Goal: Task Accomplishment & Management: Use online tool/utility

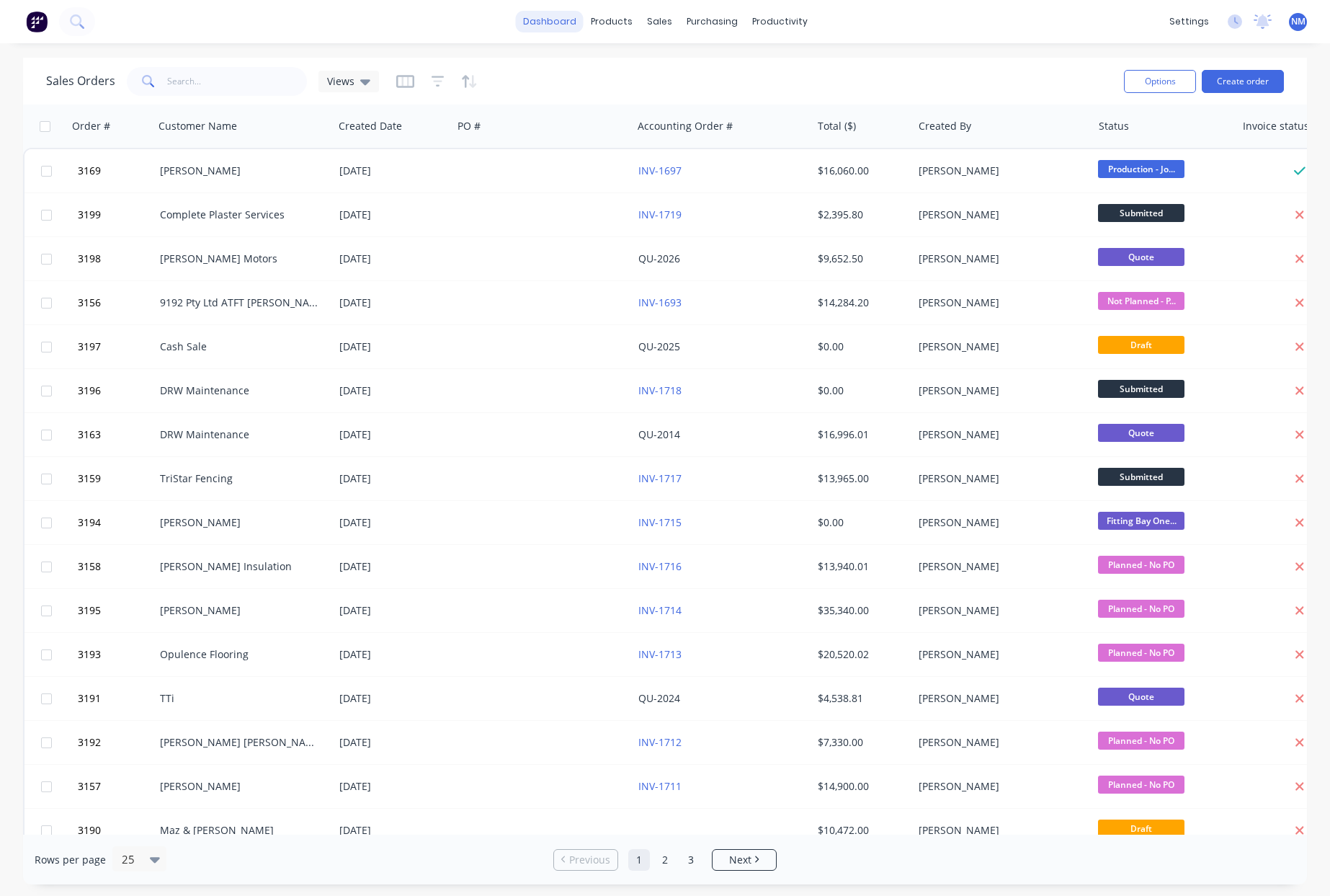
click at [565, 25] on link "dashboard" at bounding box center [550, 21] width 68 height 21
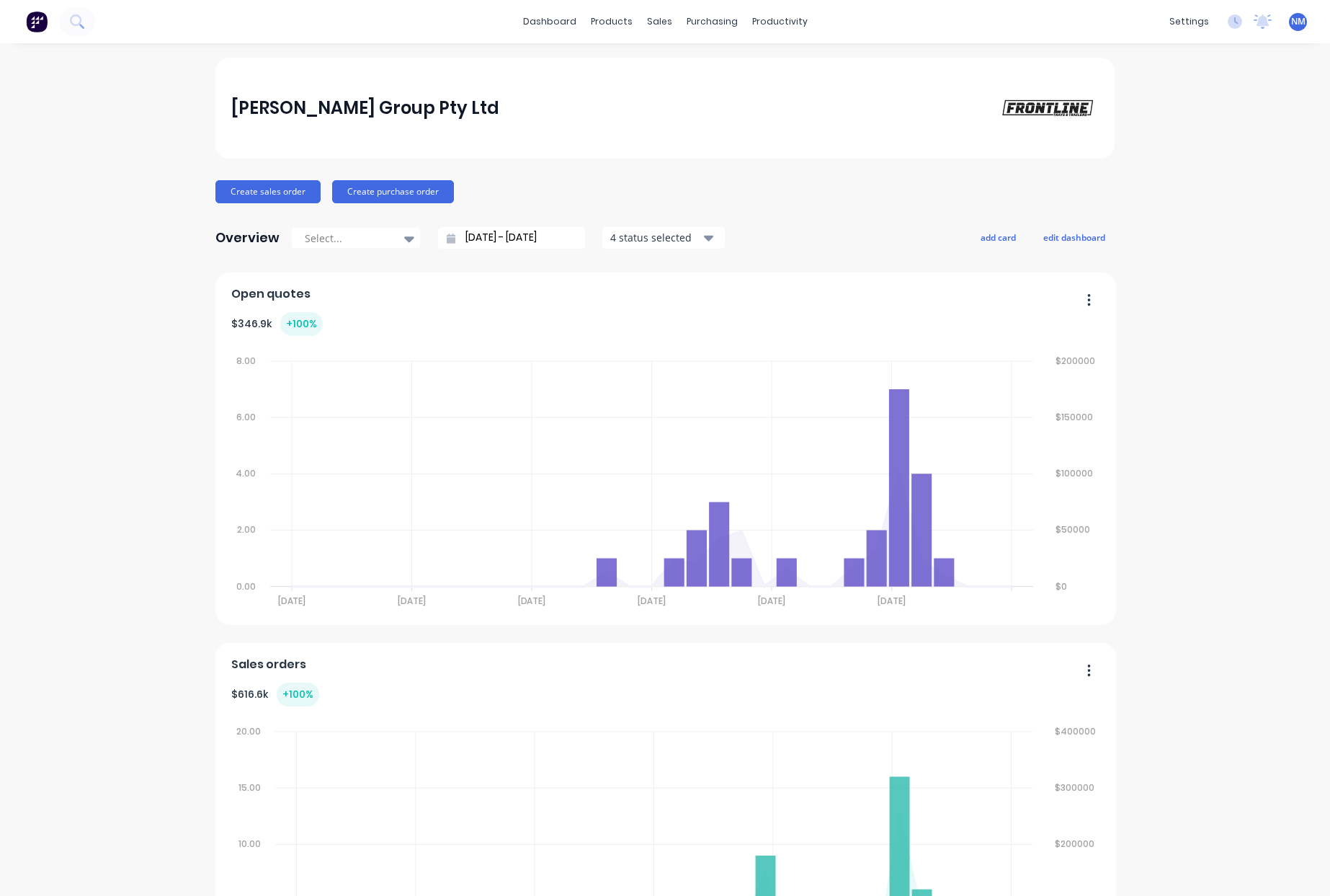
click at [94, 503] on div "[PERSON_NAME] Group Pty Ltd Create sales order Create purchase order Overview S…" at bounding box center [665, 896] width 1330 height 1678
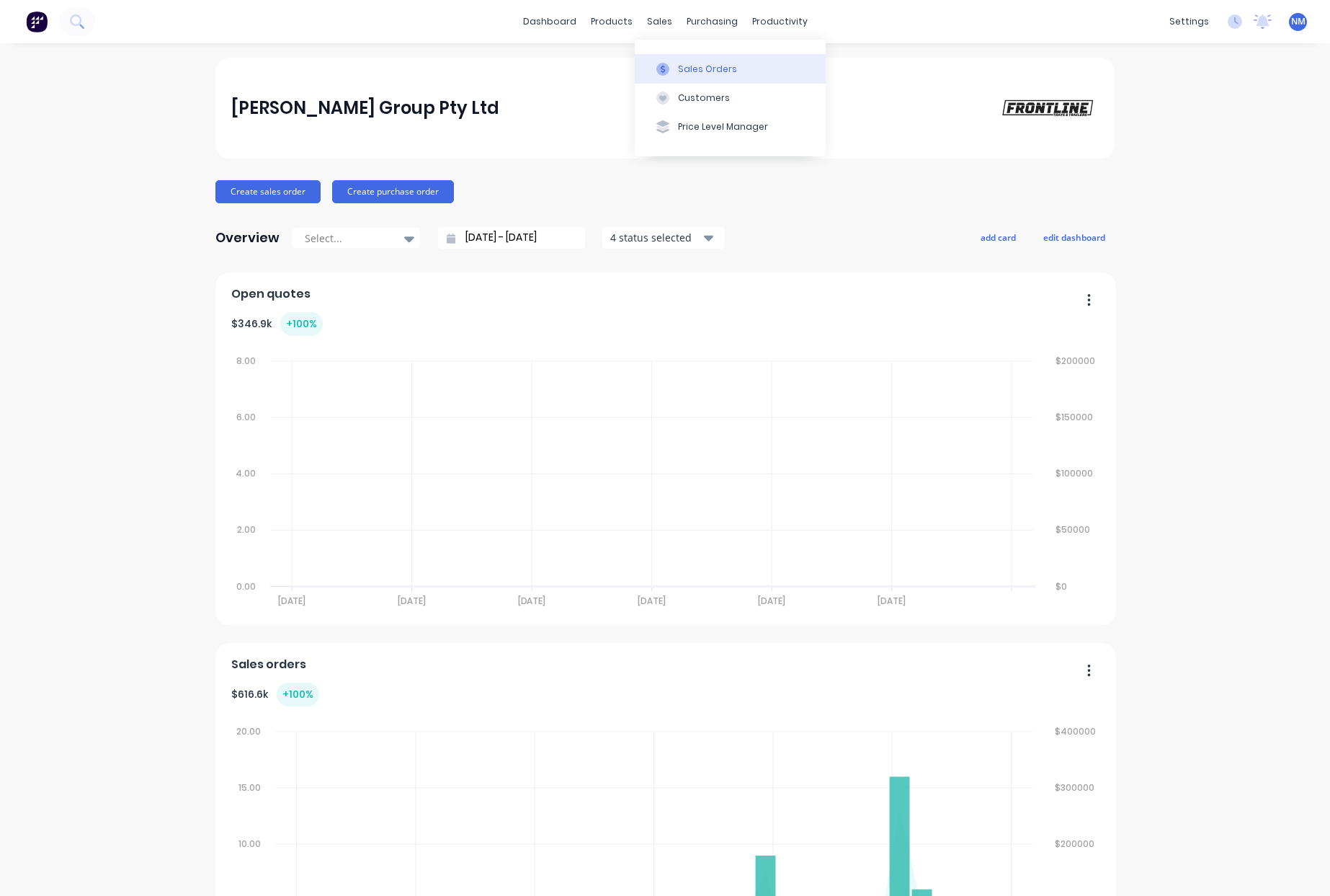
click at [670, 68] on div at bounding box center [663, 69] width 21 height 13
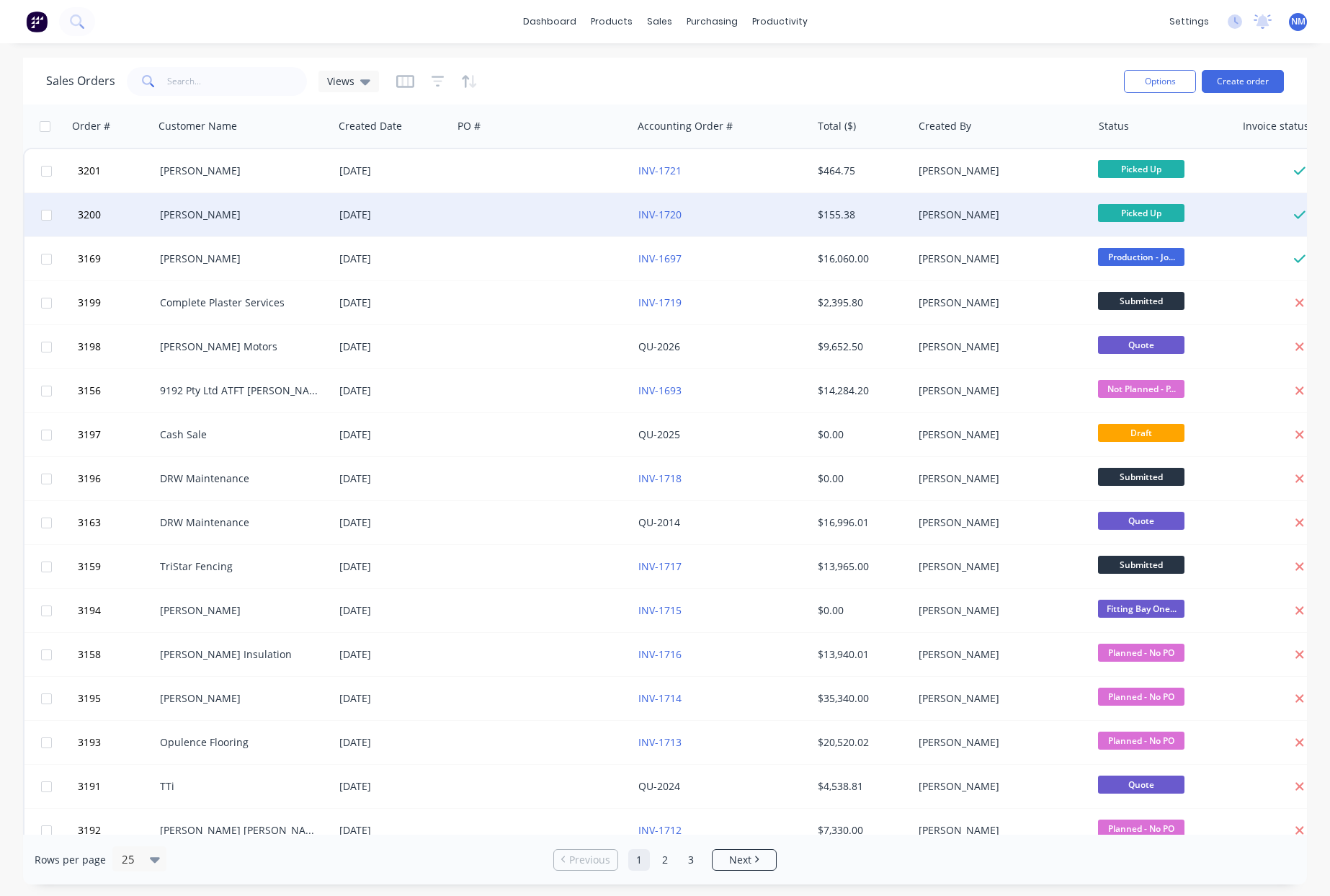
click at [392, 227] on div "[DATE]" at bounding box center [394, 215] width 119 height 43
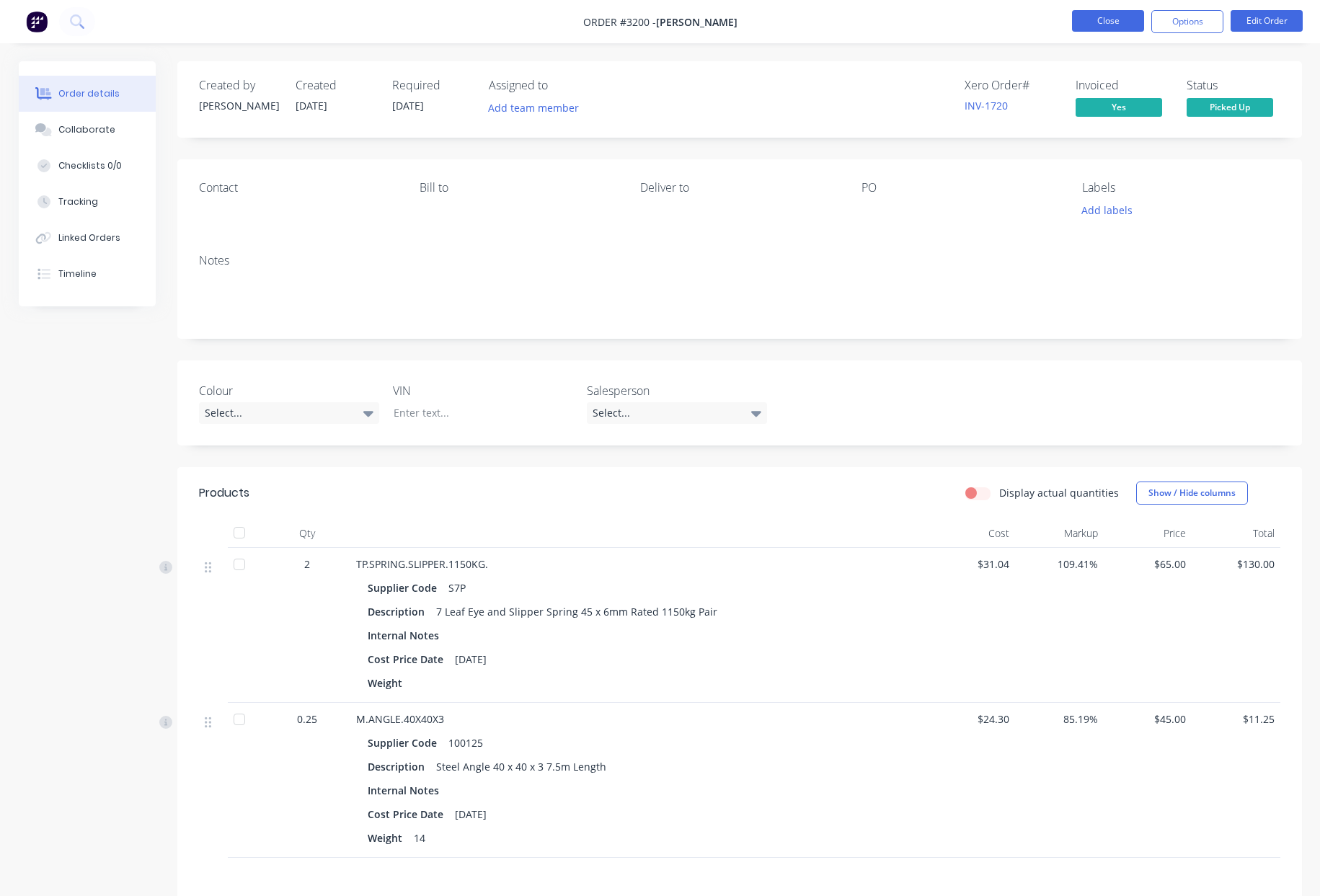
click at [1115, 21] on button "Close" at bounding box center [1108, 21] width 72 height 21
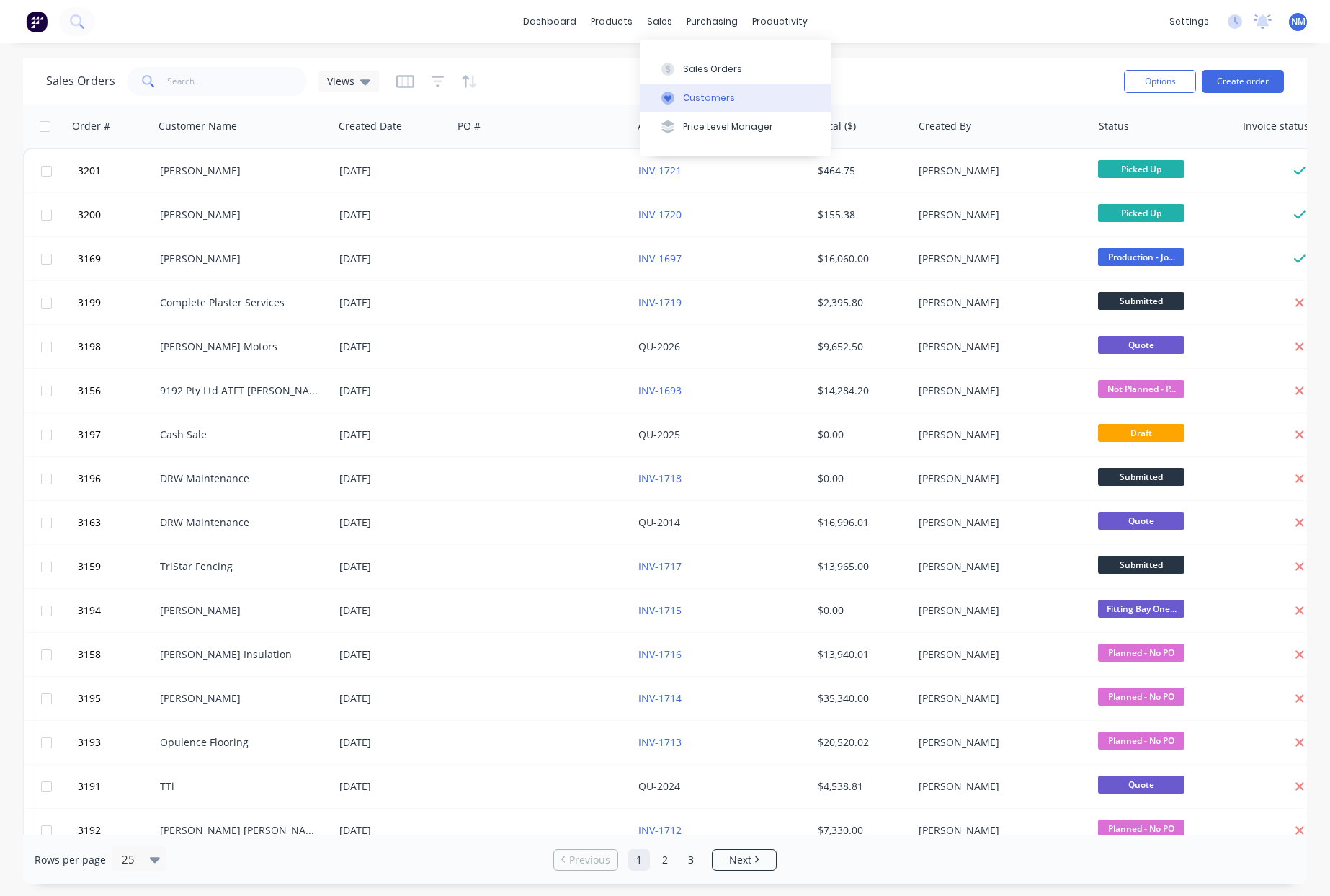
click at [708, 104] on div "Customers" at bounding box center [709, 98] width 52 height 13
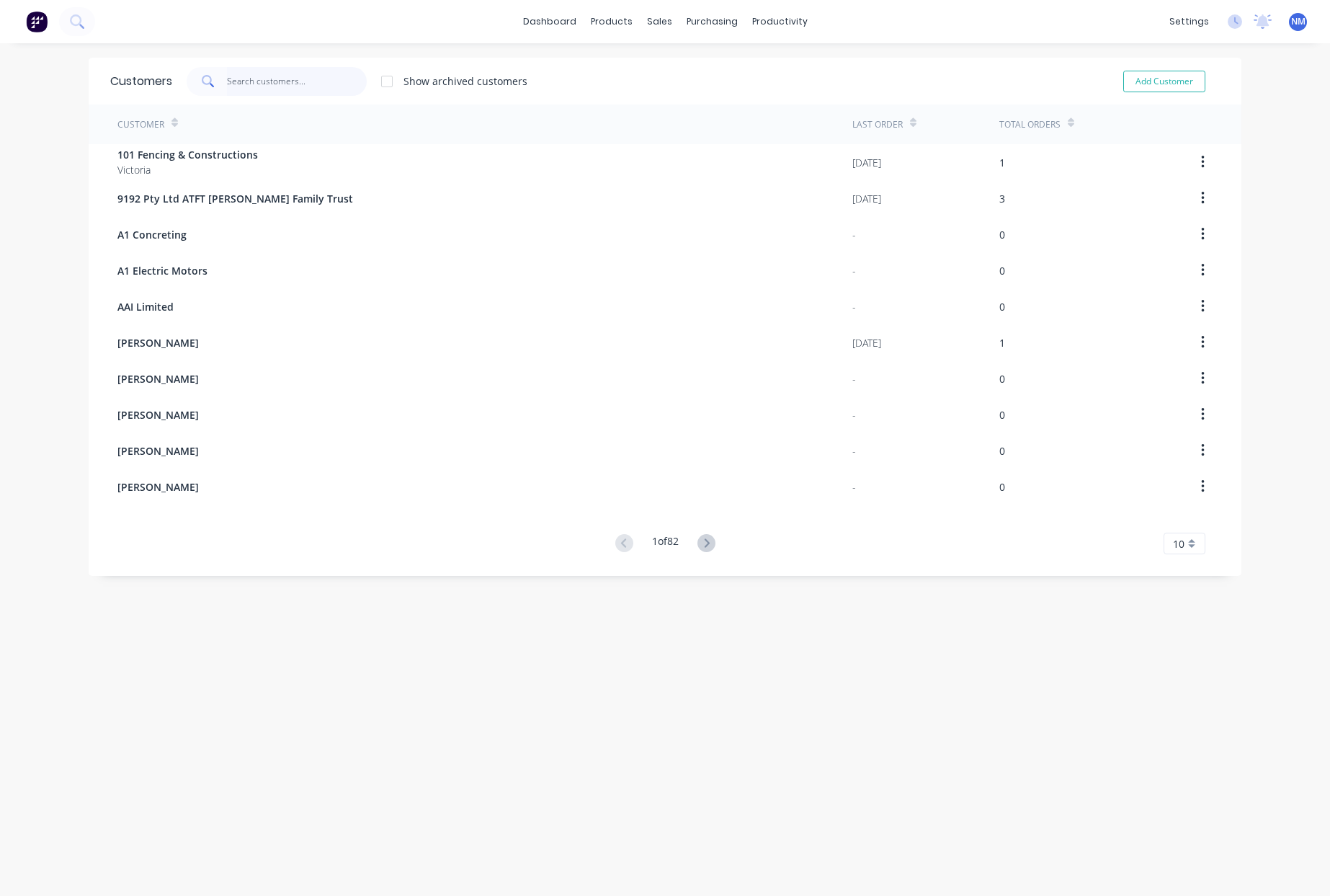
click at [293, 84] on input "text" at bounding box center [297, 81] width 141 height 29
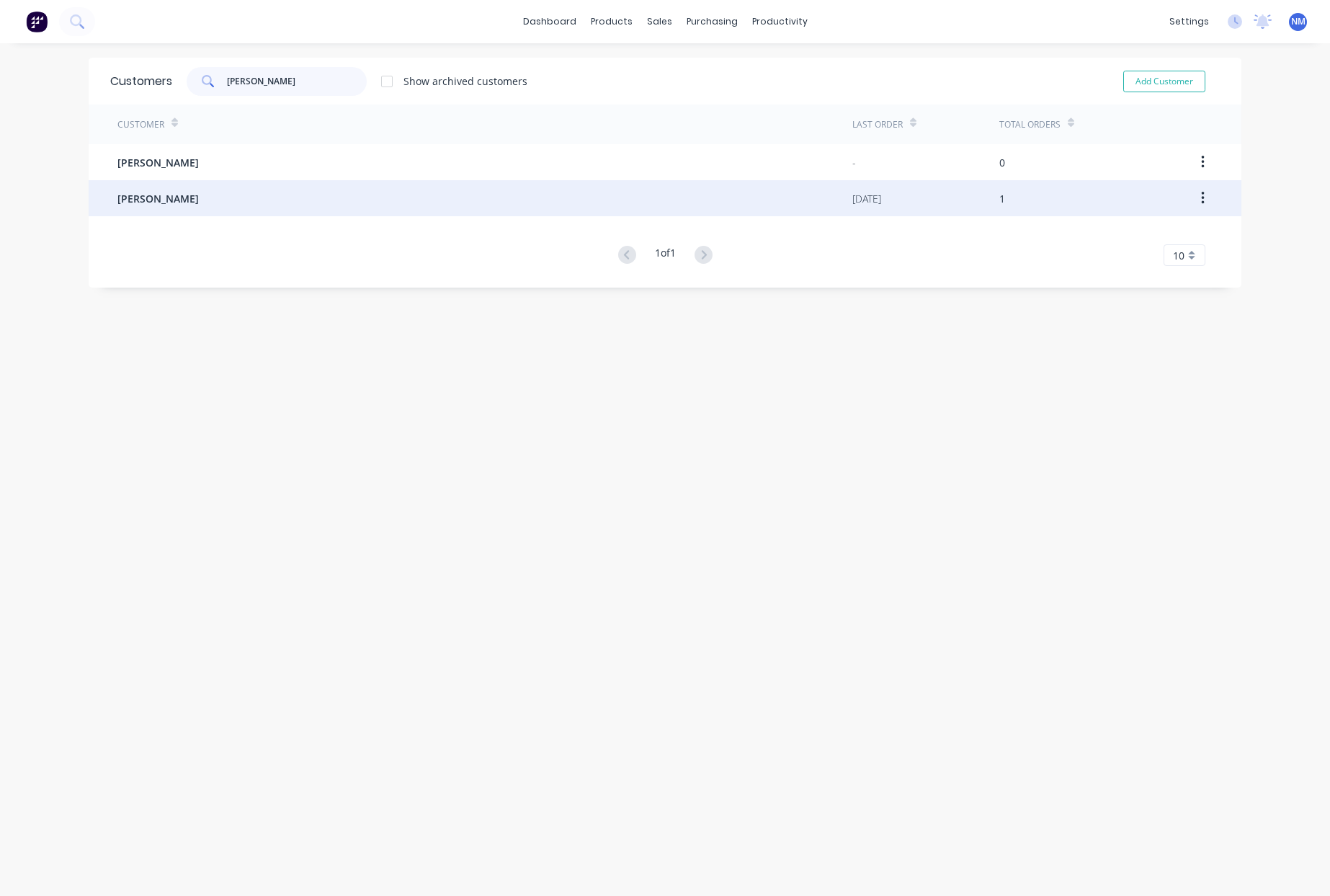
type input "[PERSON_NAME]"
click at [616, 194] on div "[PERSON_NAME]" at bounding box center [485, 198] width 735 height 36
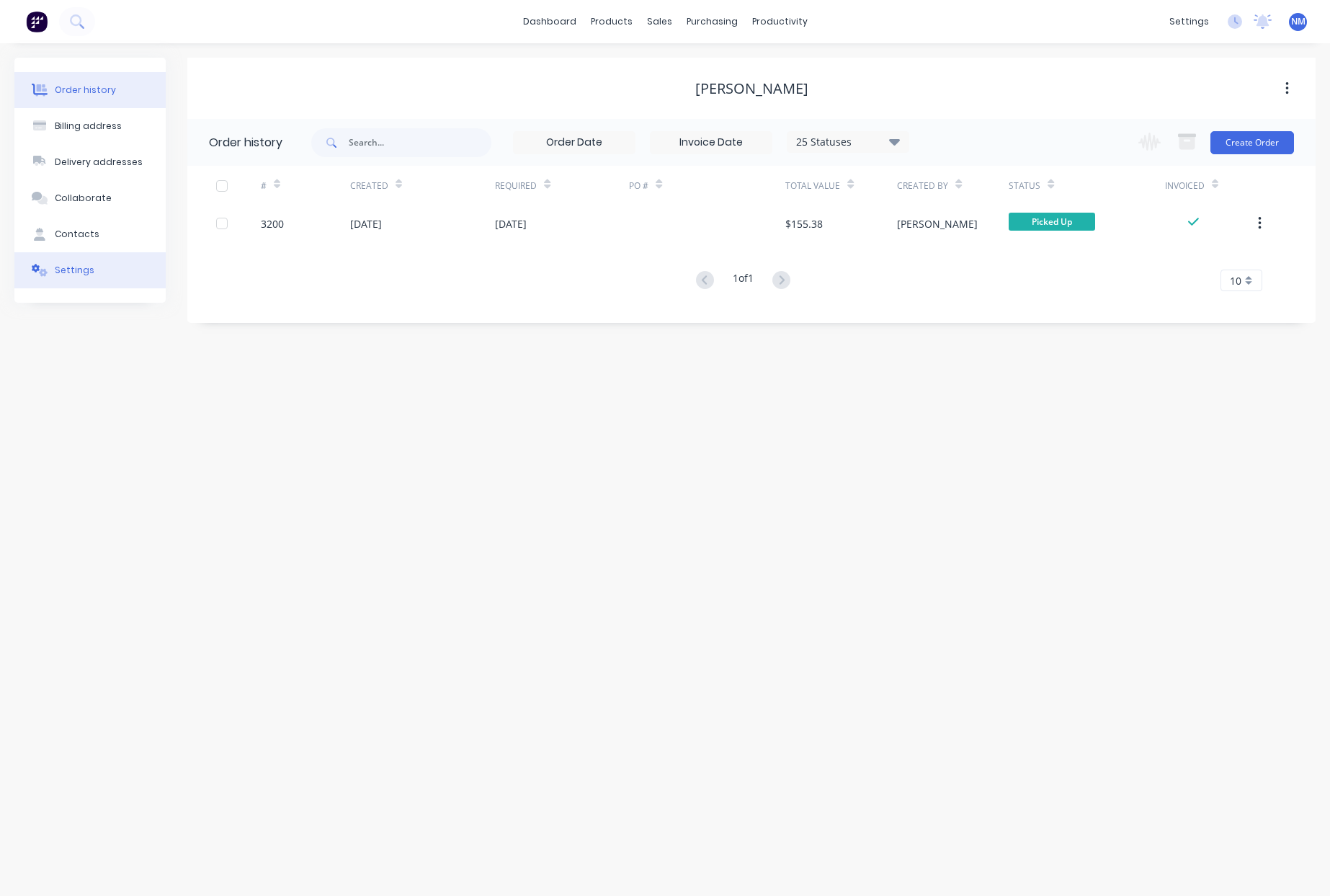
click at [109, 266] on button "Settings" at bounding box center [90, 270] width 152 height 36
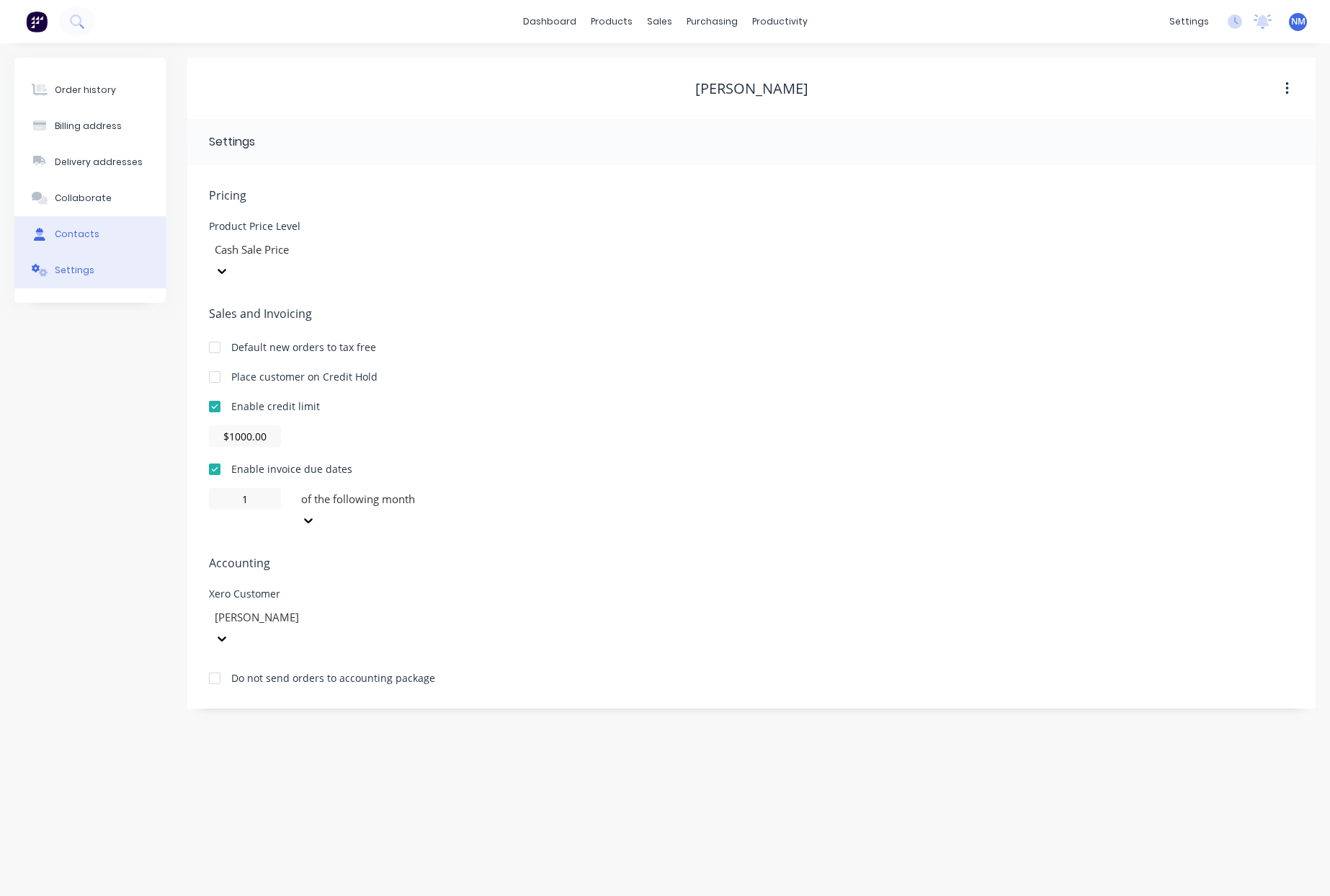
click at [106, 227] on button "Contacts" at bounding box center [90, 234] width 152 height 36
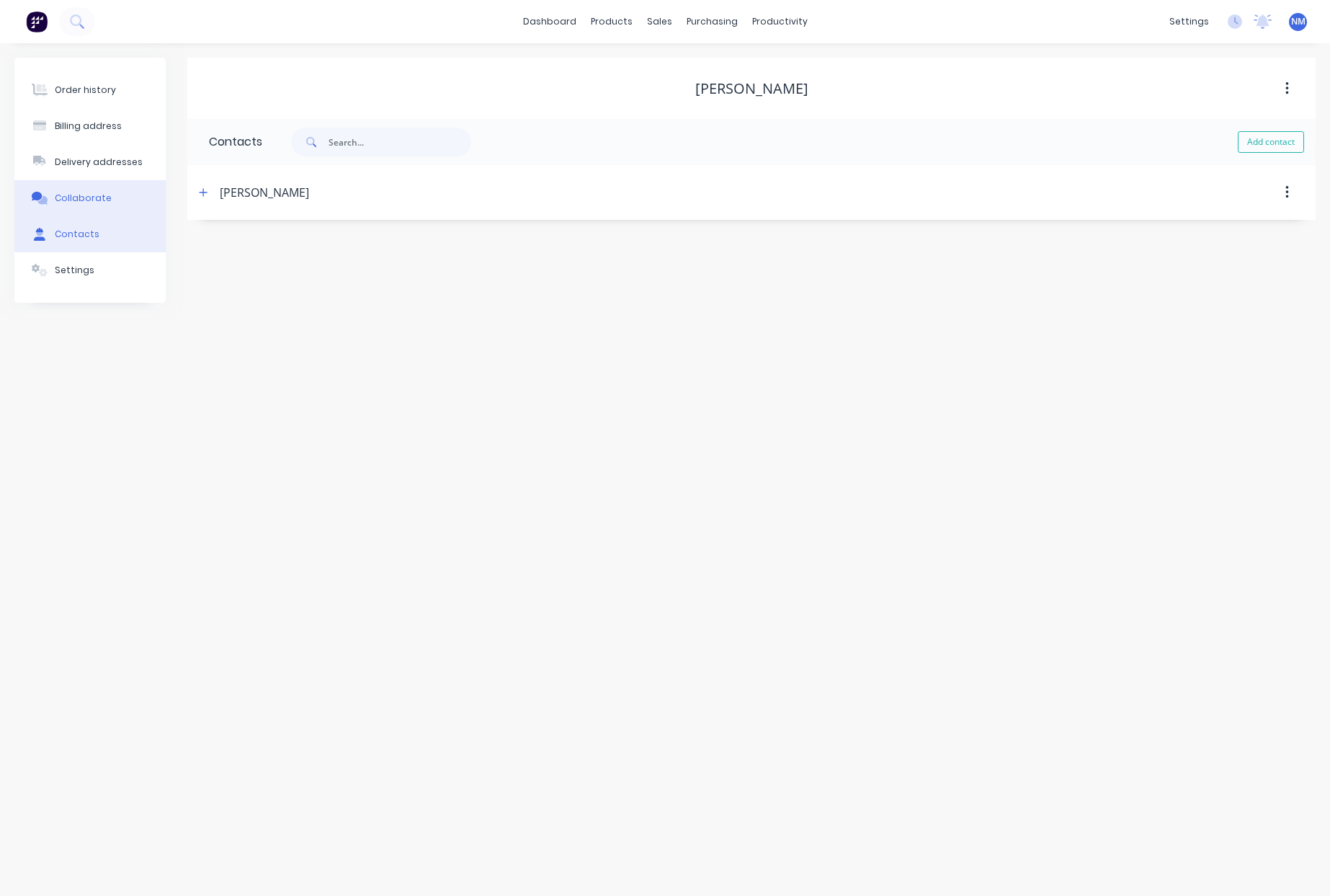
click at [104, 198] on div "Collaborate" at bounding box center [82, 199] width 57 height 13
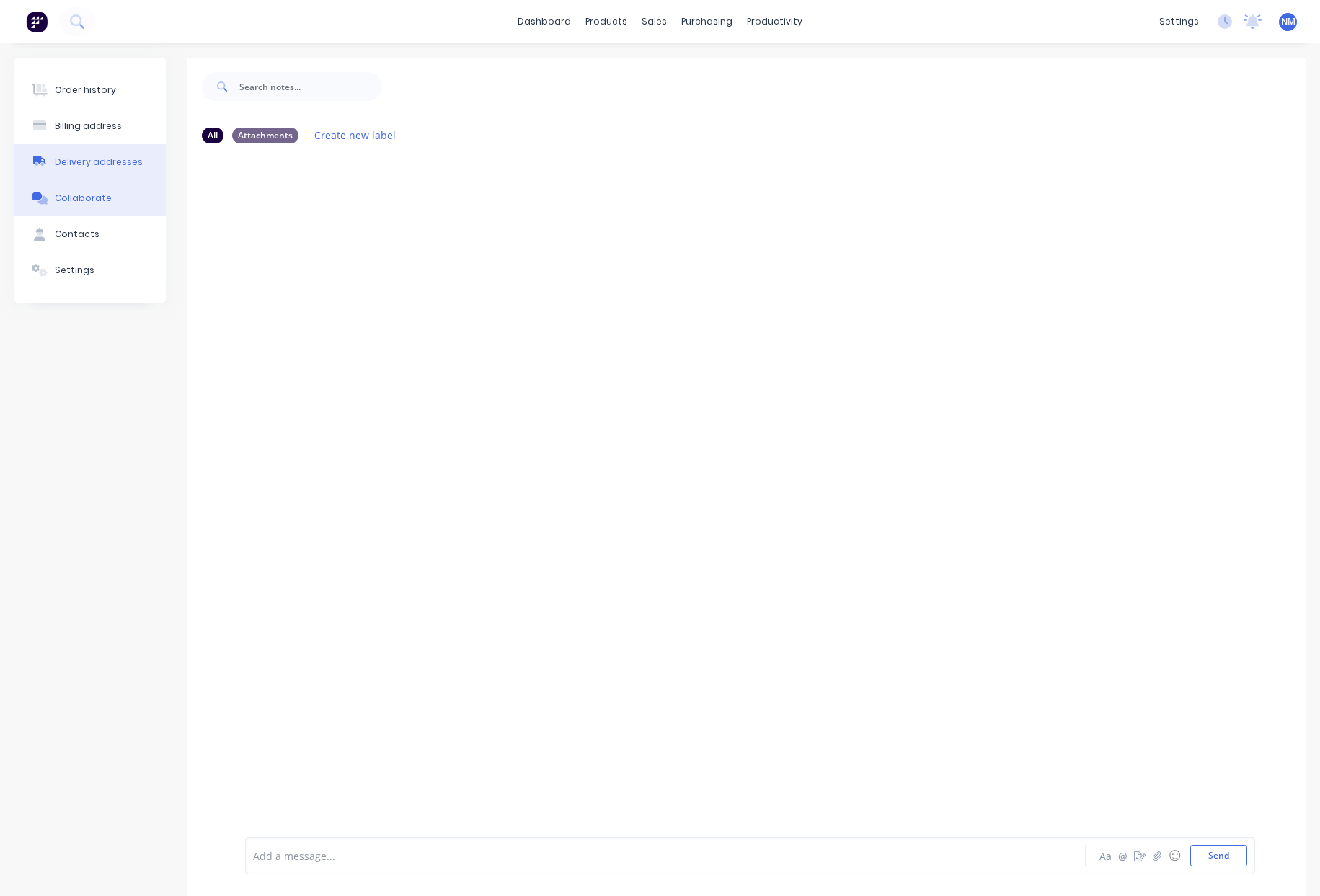
click at [107, 169] on button "Delivery addresses" at bounding box center [91, 162] width 152 height 36
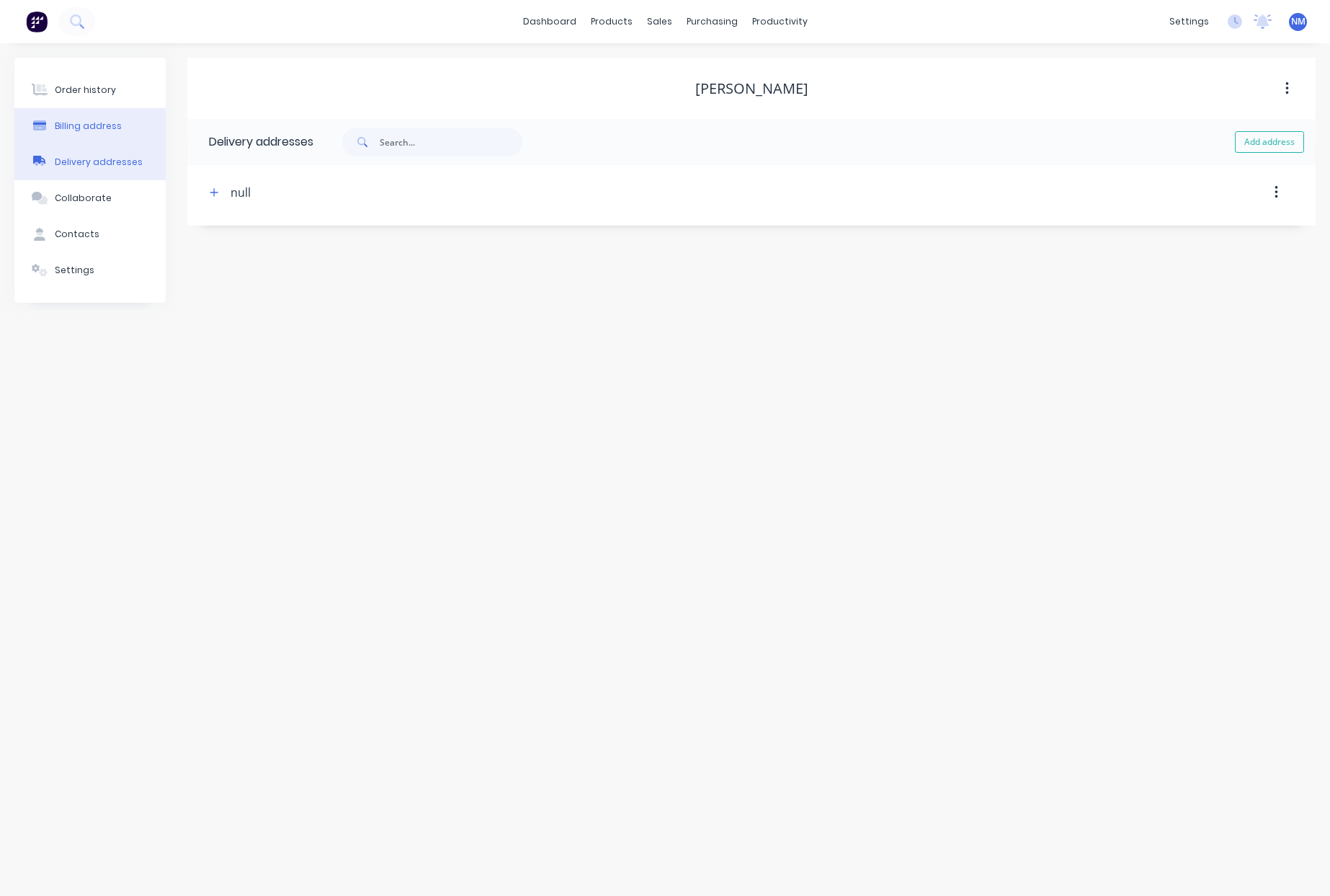
click at [111, 126] on div "Billing address" at bounding box center [88, 127] width 67 height 13
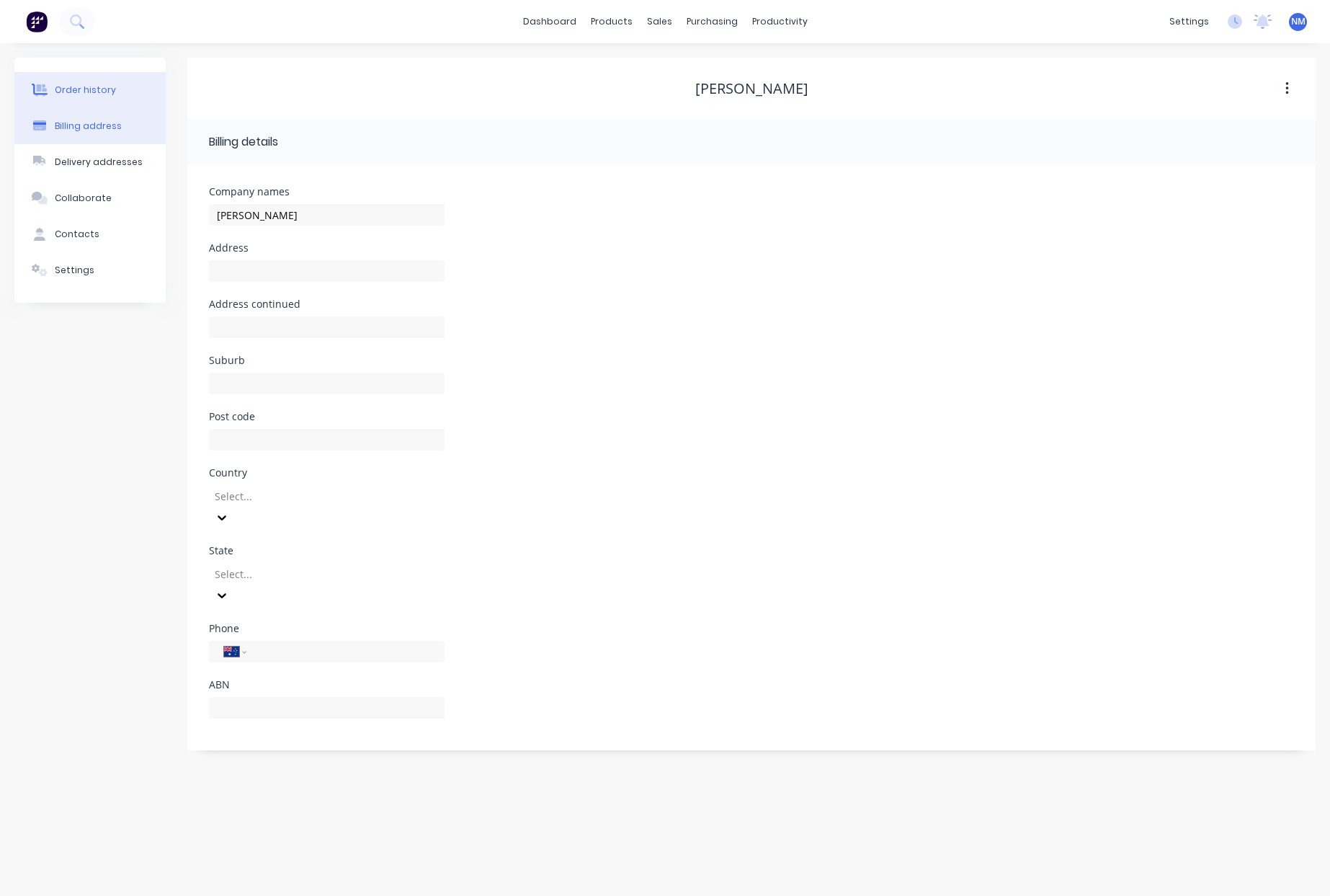
click at [105, 93] on div "Order history" at bounding box center [85, 90] width 61 height 13
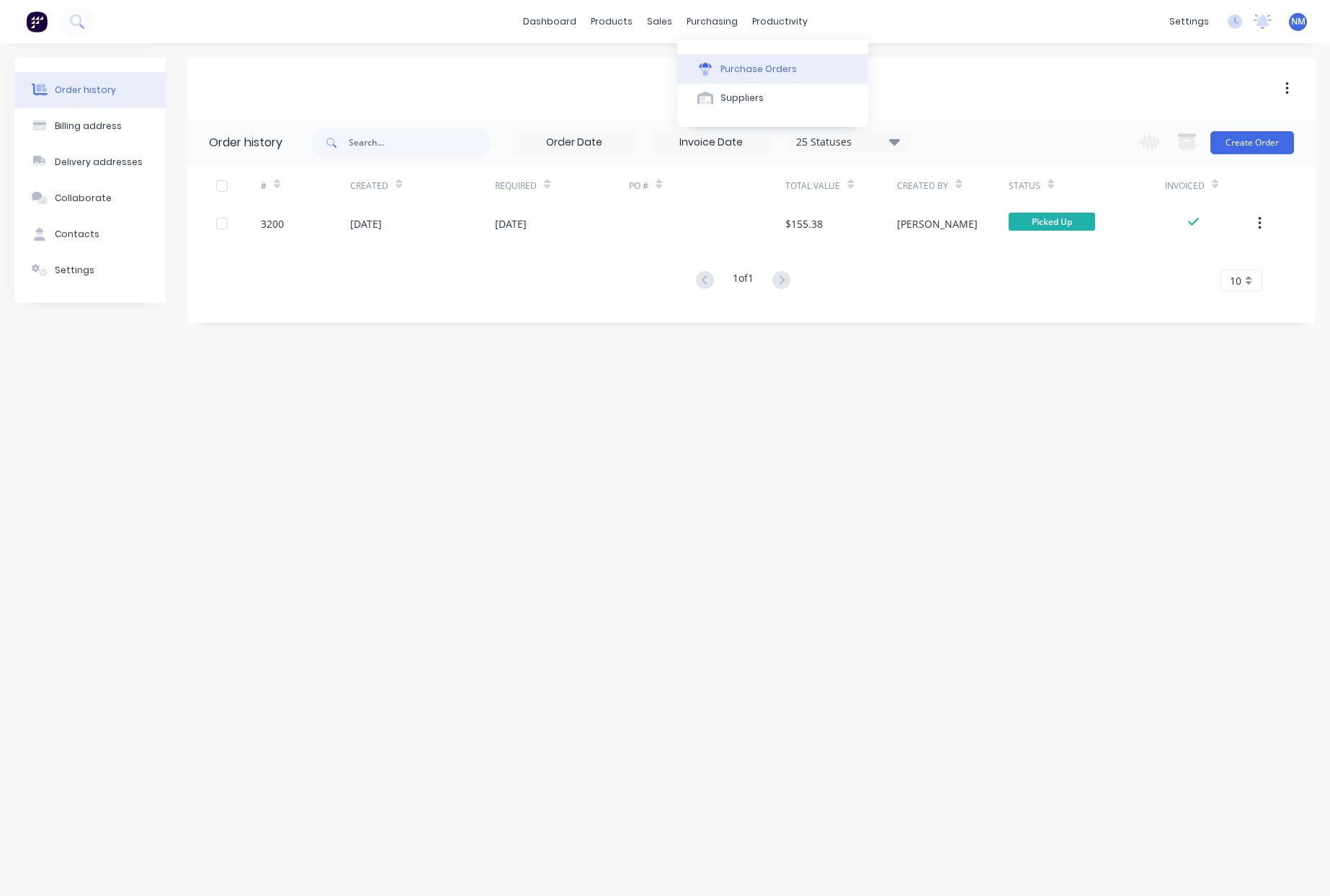
click at [743, 65] on div "Purchase Orders" at bounding box center [759, 69] width 77 height 13
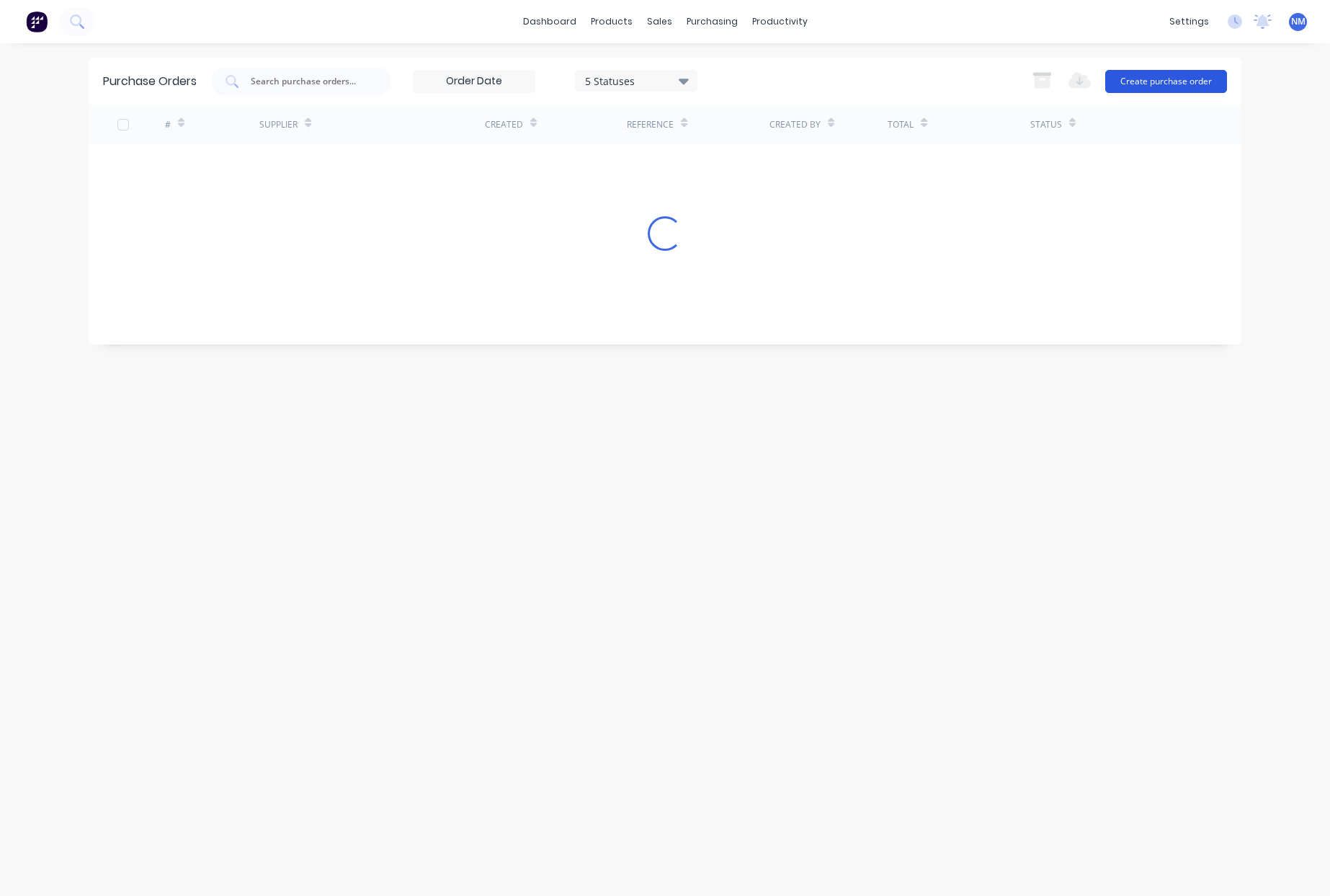
click at [1173, 87] on button "Create purchase order" at bounding box center [1167, 81] width 122 height 23
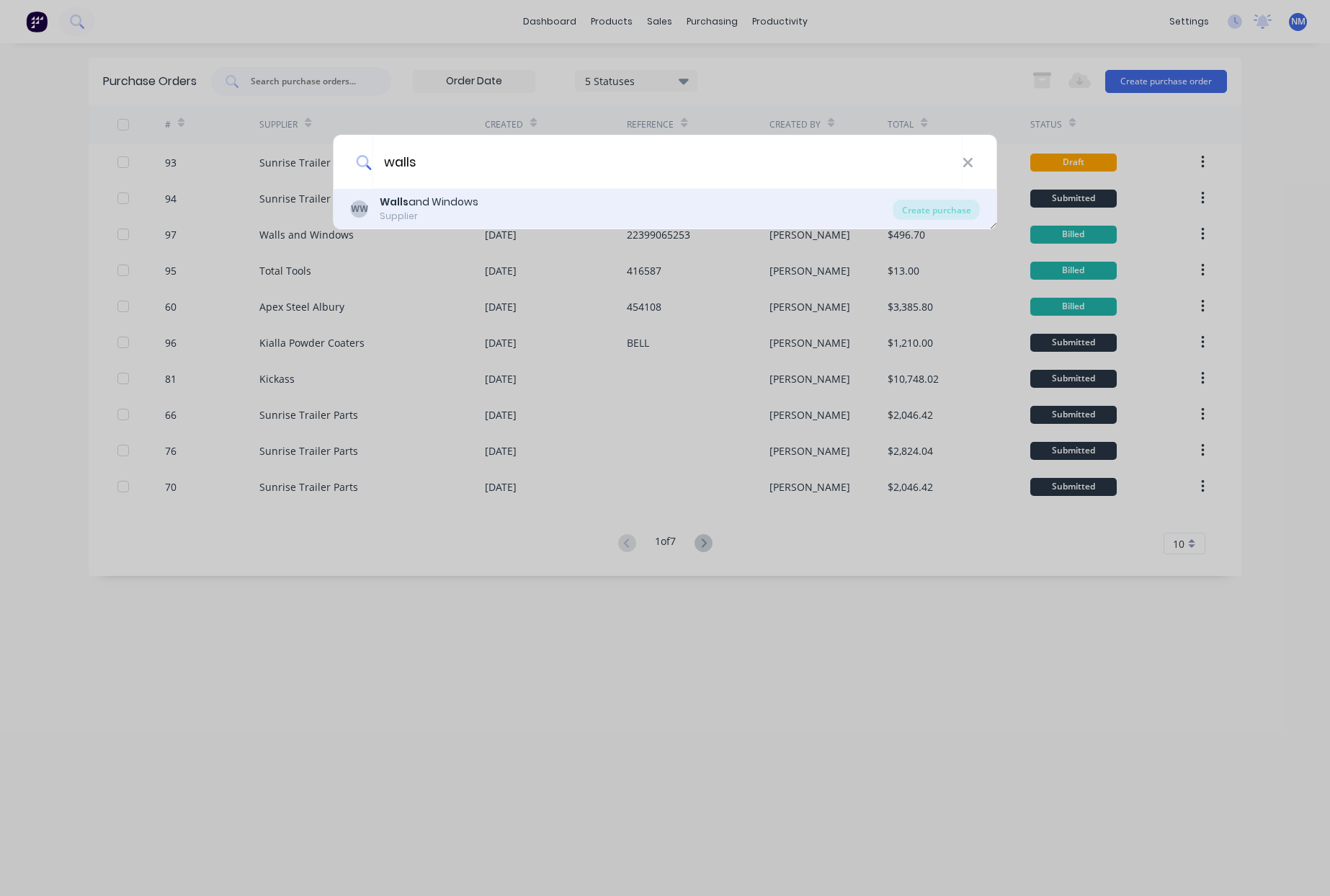
type input "walls"
click at [646, 196] on div "[PERSON_NAME] and Windows Supplier" at bounding box center [622, 208] width 543 height 28
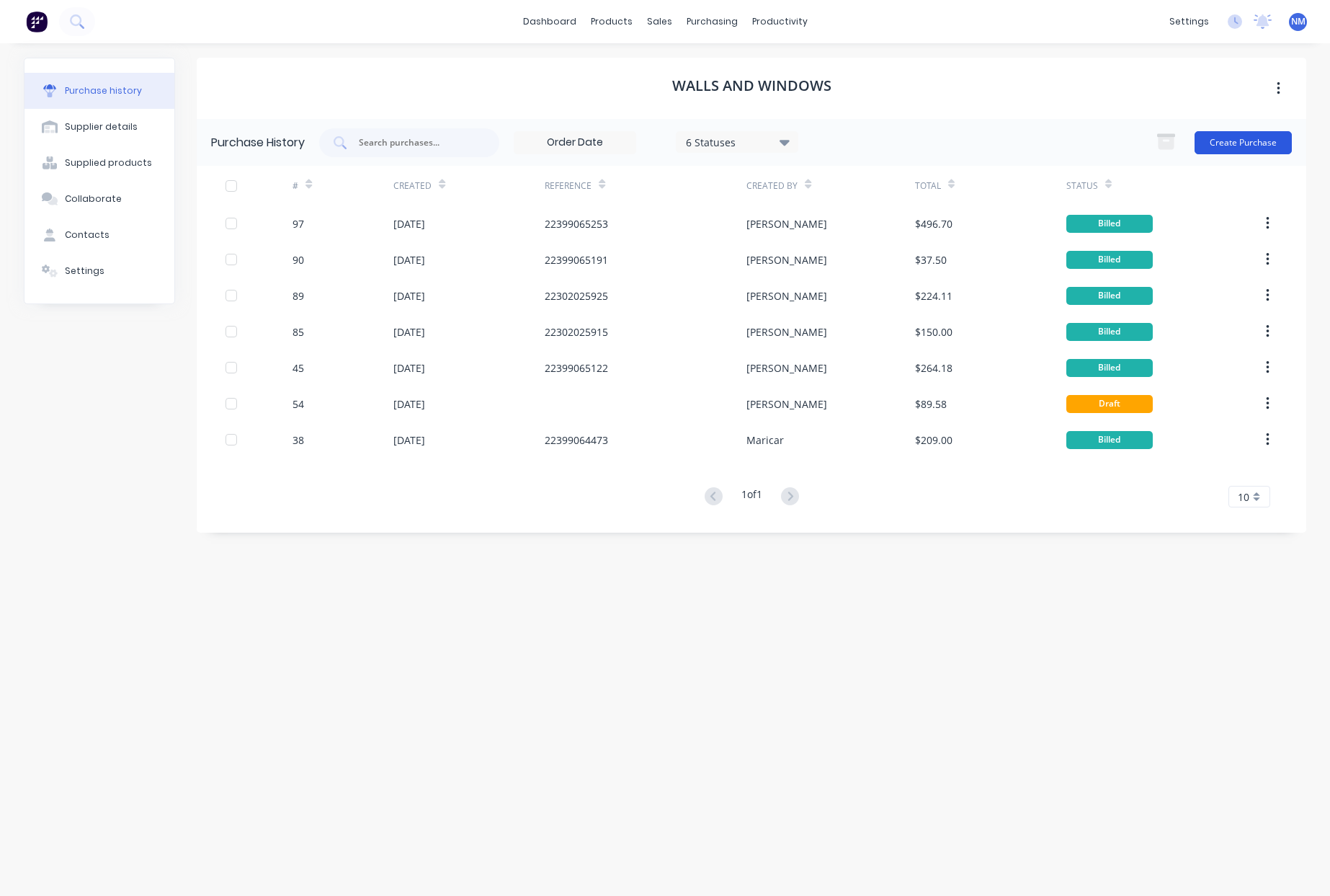
click at [1243, 142] on button "Create Purchase" at bounding box center [1243, 142] width 97 height 23
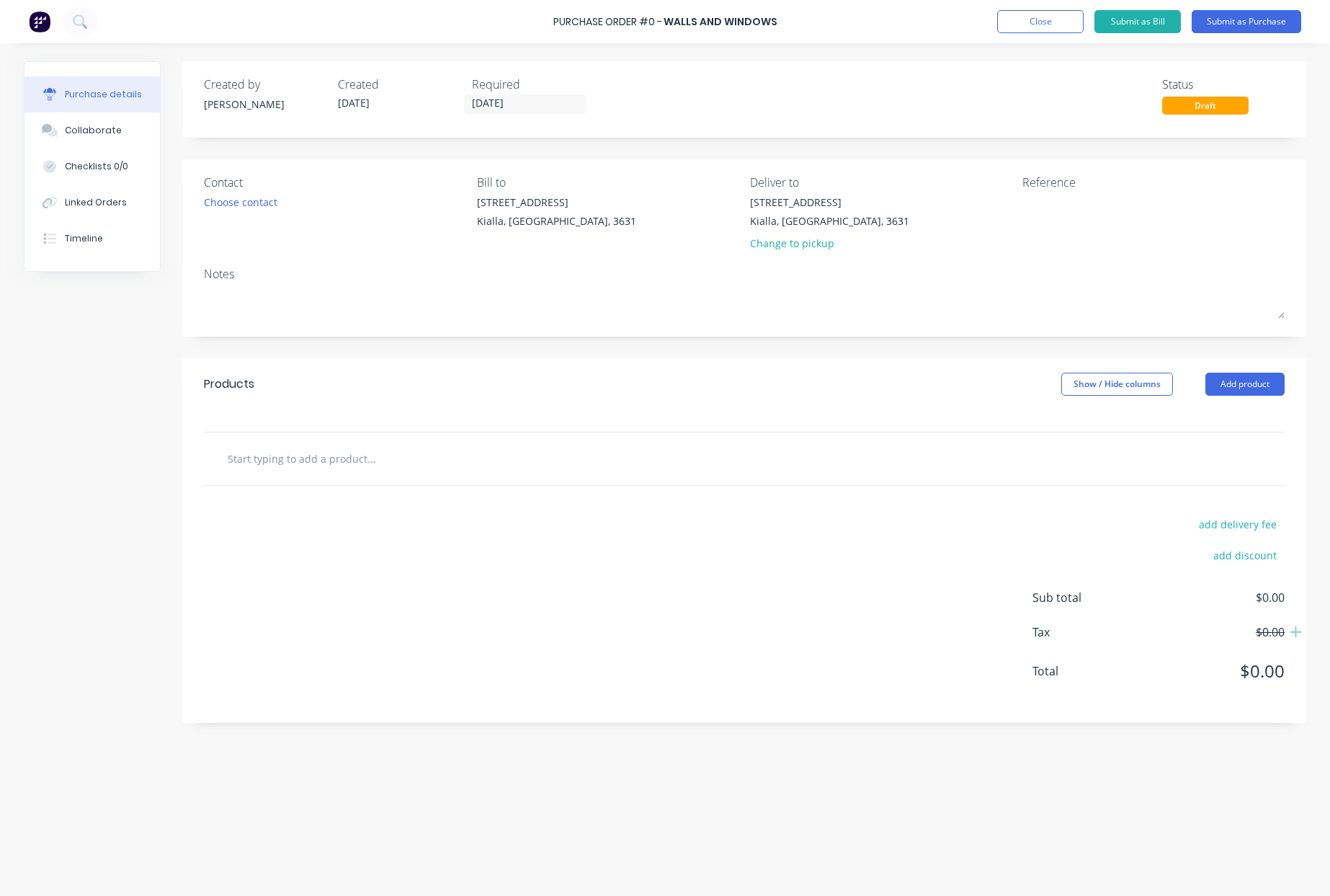
click at [410, 460] on input "text" at bounding box center [371, 458] width 288 height 29
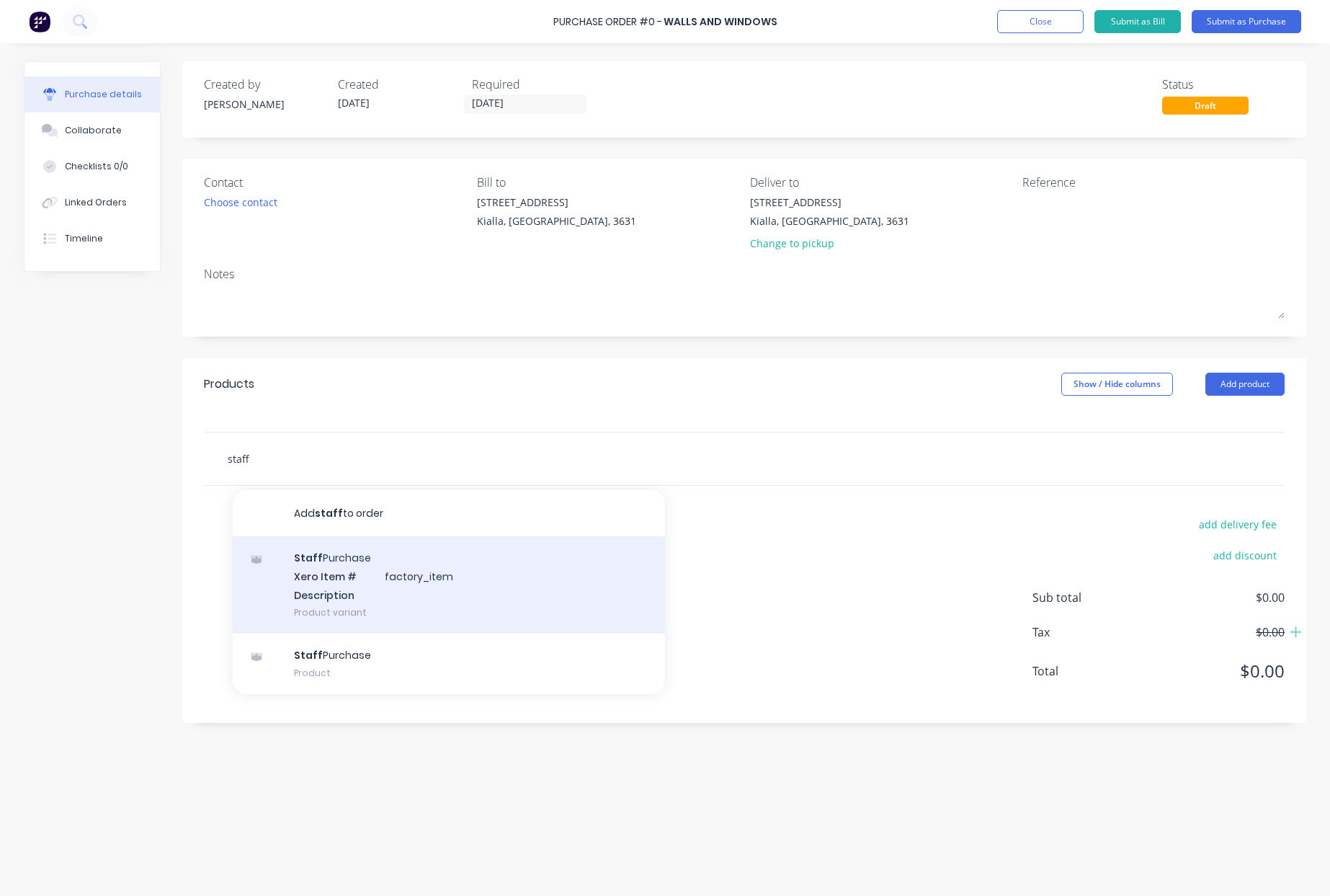
type input "staff"
click at [359, 574] on div "Staff Purchase Xero Item # factory_item Description Product variant" at bounding box center [449, 585] width 433 height 97
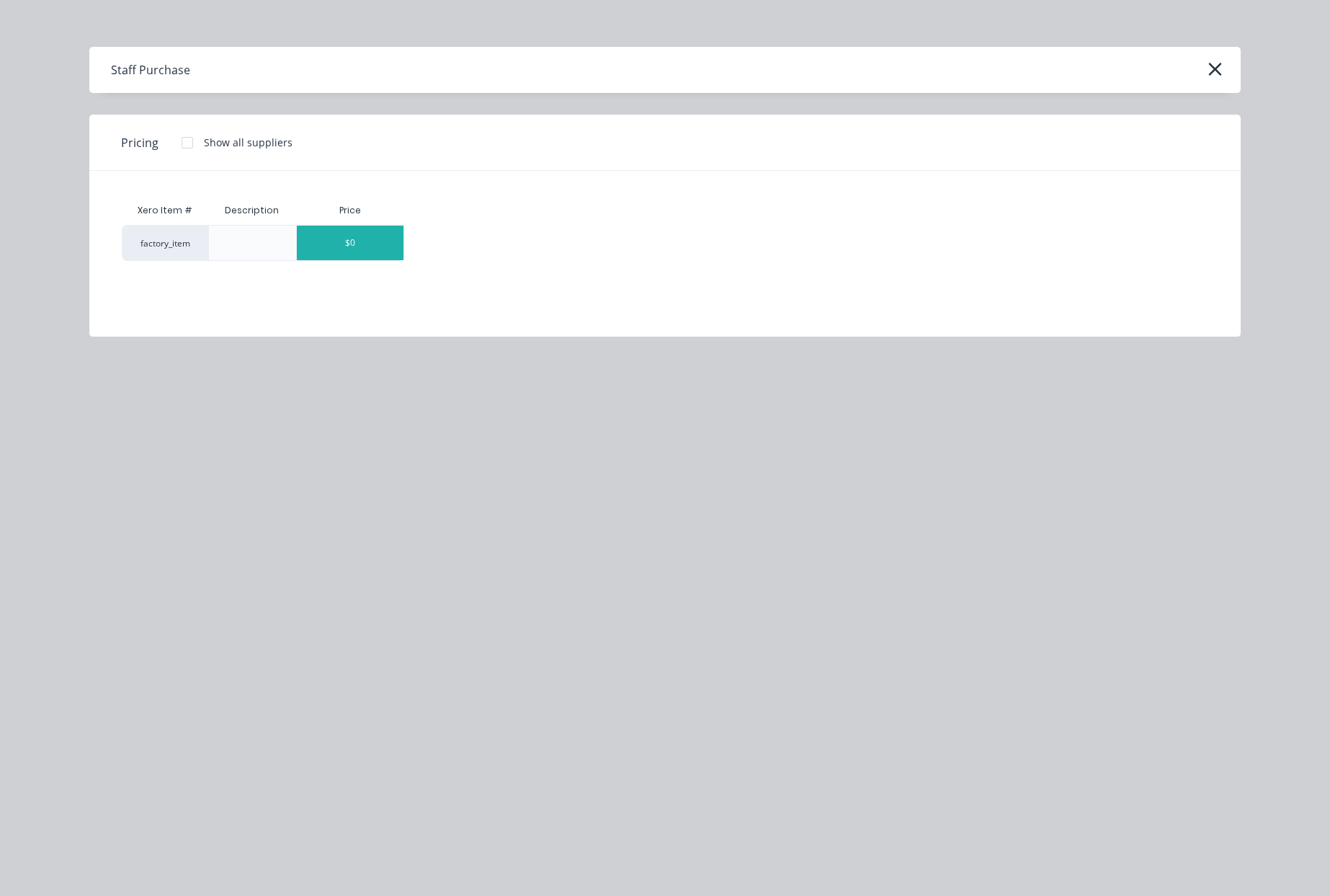
drag, startPoint x: 352, startPoint y: 250, endPoint x: 349, endPoint y: 257, distance: 7.6
click at [352, 251] on div "$0" at bounding box center [350, 243] width 107 height 35
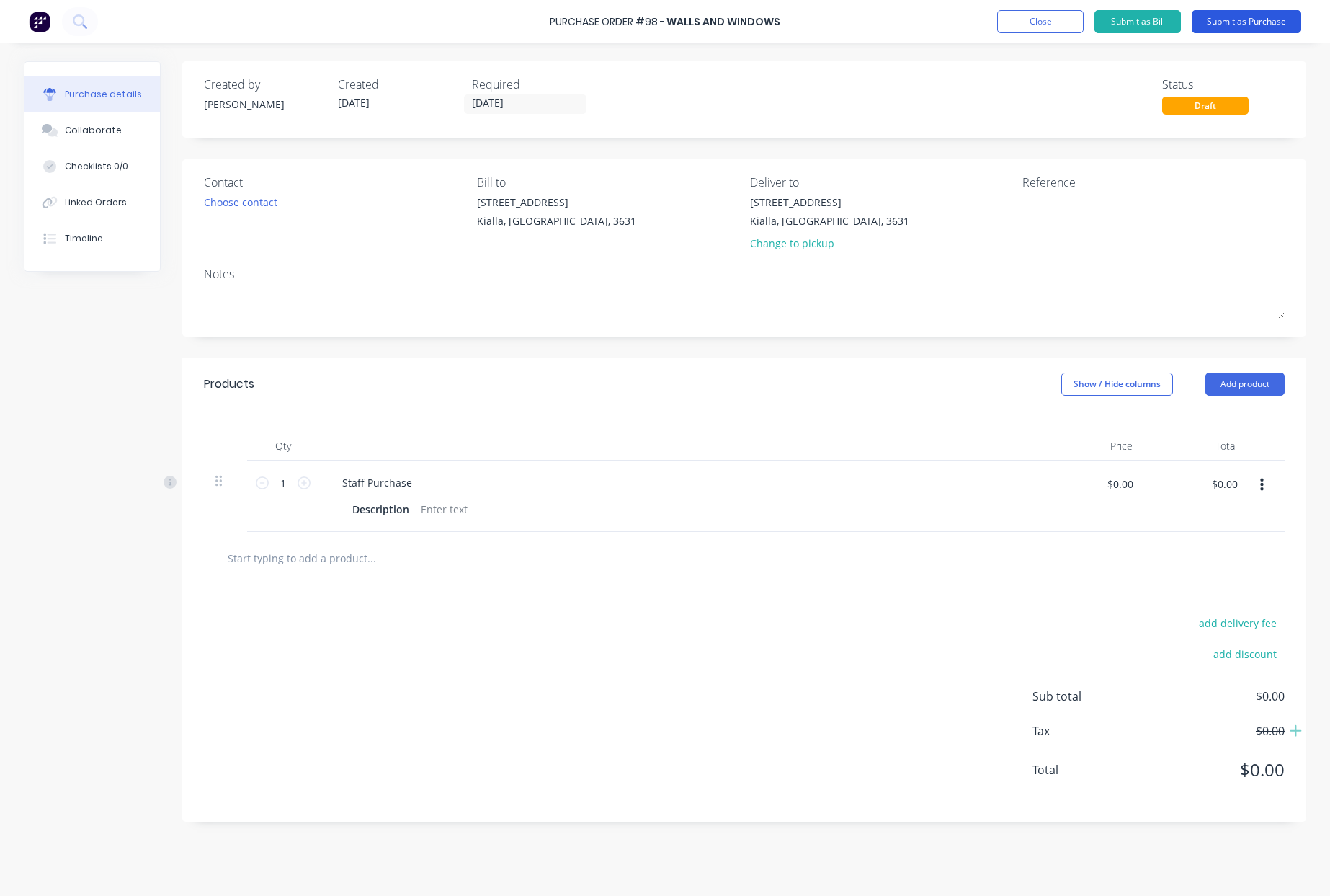
click at [1260, 21] on button "Submit as Purchase" at bounding box center [1246, 21] width 110 height 23
